Goal: Information Seeking & Learning: Learn about a topic

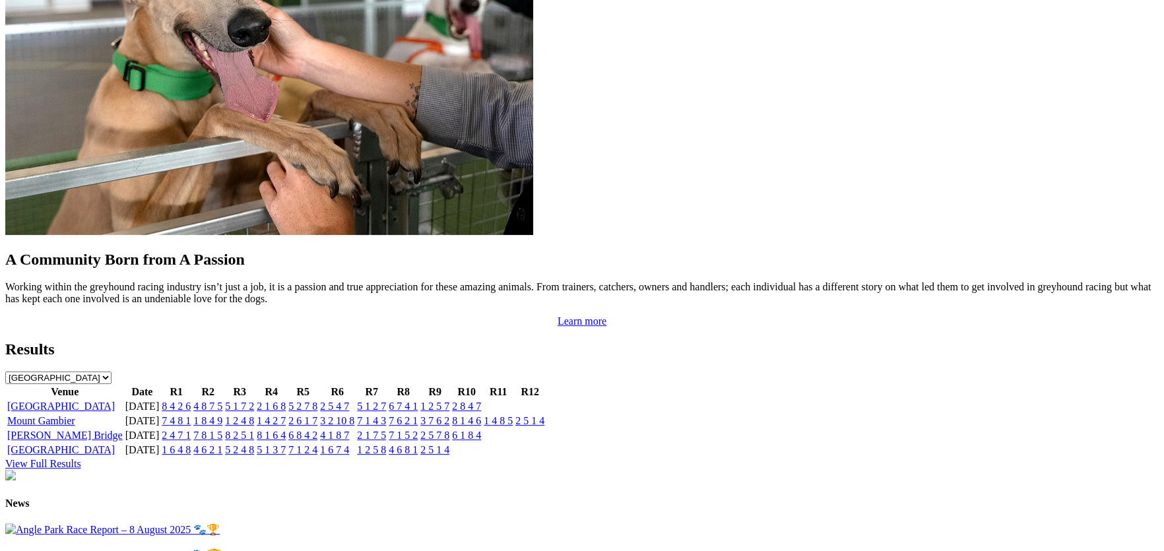
scroll to position [1155, 0]
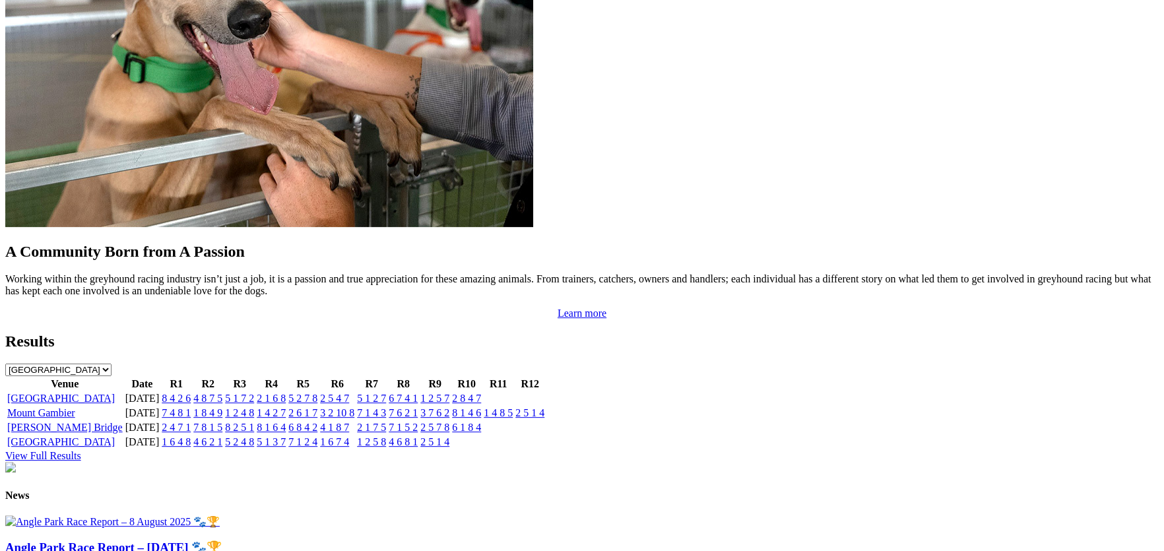
click at [115, 392] on link "[GEOGRAPHIC_DATA]" at bounding box center [61, 397] width 108 height 11
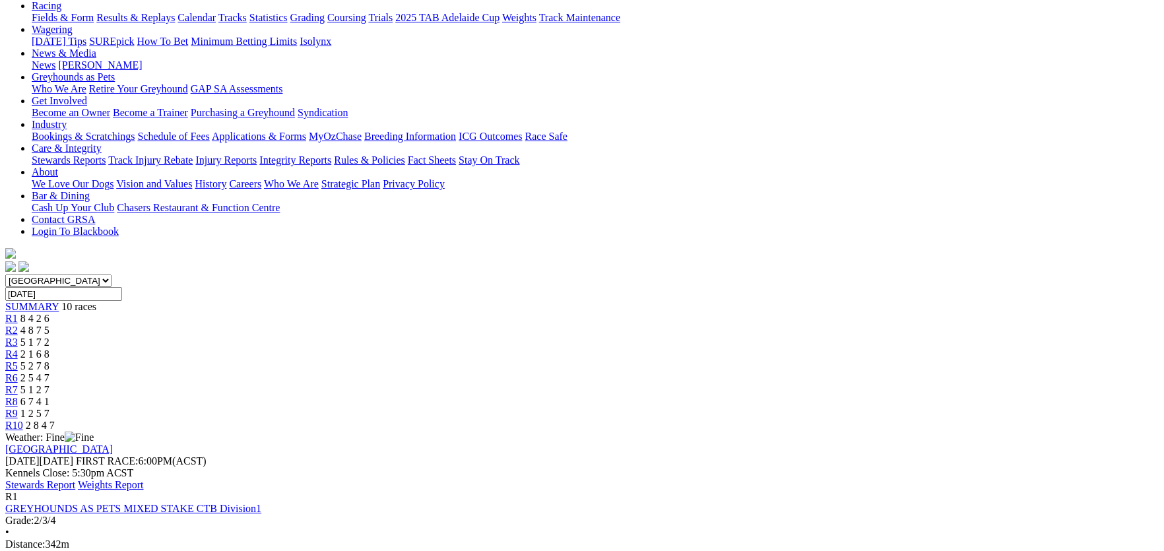
scroll to position [198, 0]
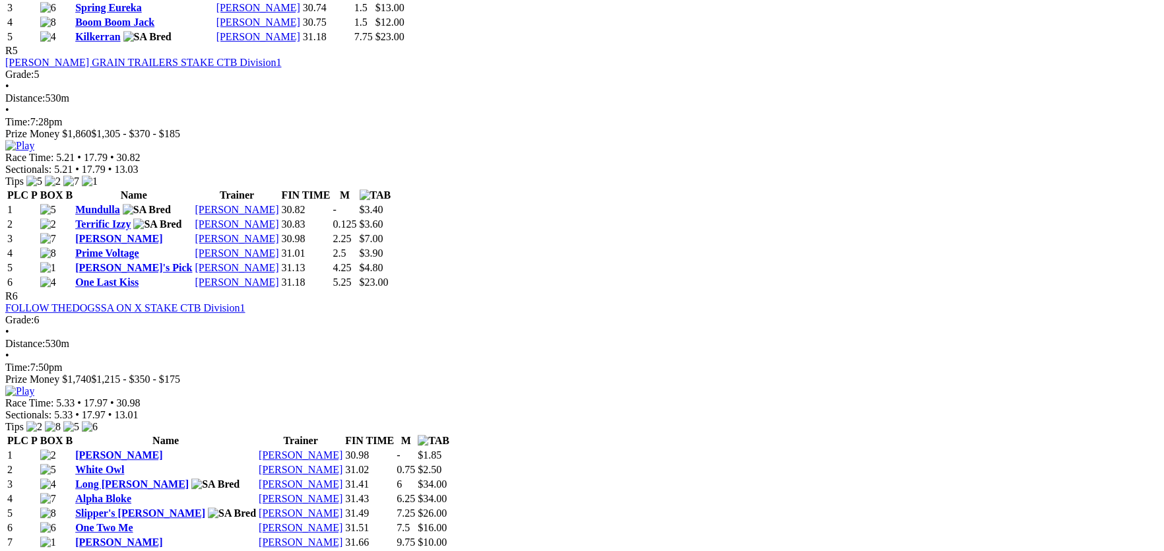
scroll to position [1583, 0]
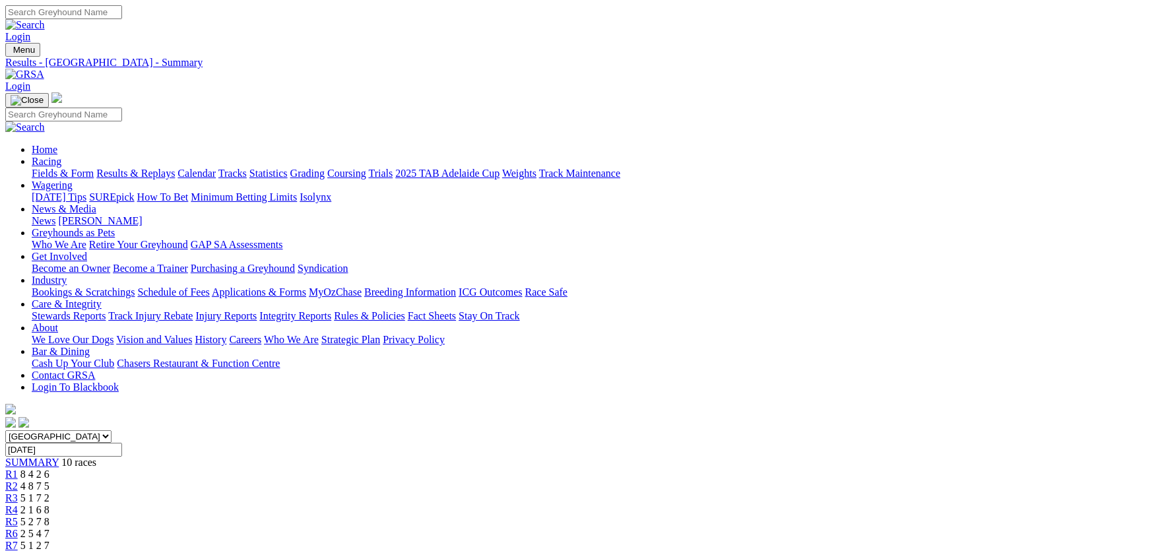
click at [102, 298] on link "Care & Integrity" at bounding box center [67, 303] width 70 height 11
click at [331, 310] on link "Integrity Reports" at bounding box center [295, 315] width 72 height 11
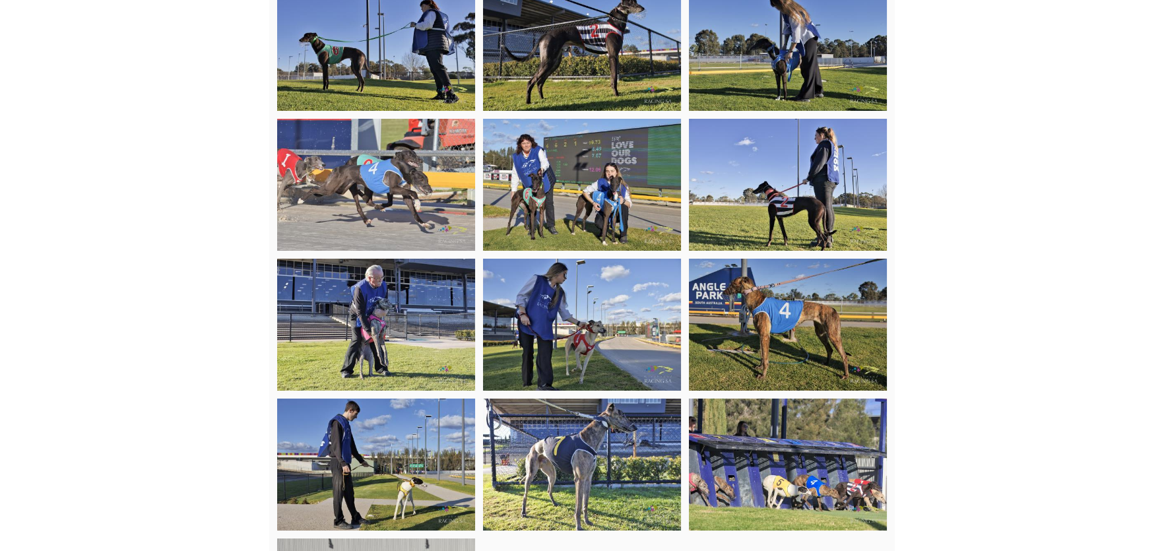
scroll to position [2902, 0]
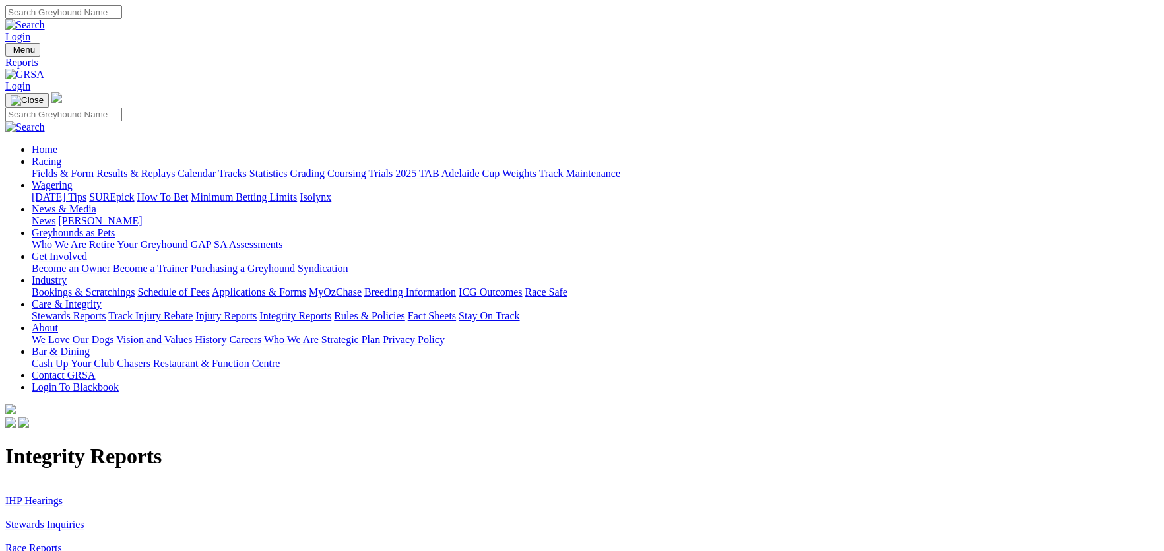
click at [63, 495] on link "IHP Hearings" at bounding box center [33, 500] width 57 height 11
click at [84, 518] on link "Stewards Inquiries" at bounding box center [44, 523] width 79 height 11
